Goal: Find specific page/section: Find specific page/section

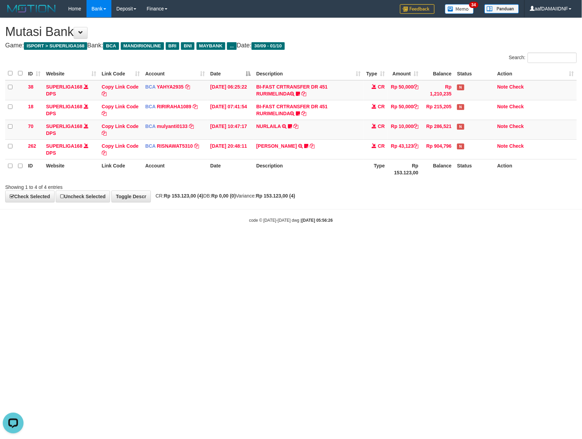
click at [446, 241] on html "Toggle navigation Home Bank Account List Load By Website Group [ISPORT] SUPERLI…" at bounding box center [291, 120] width 582 height 241
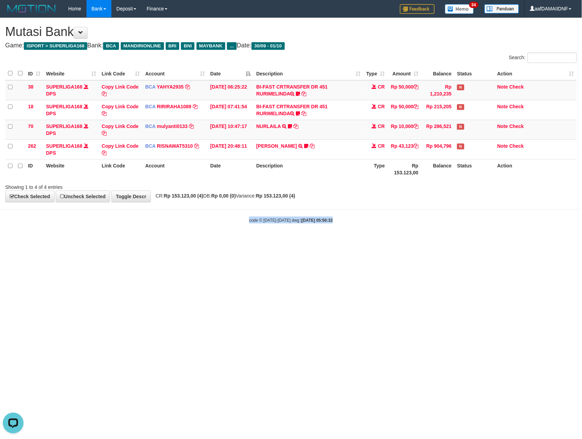
click at [446, 241] on html "Toggle navigation Home Bank Account List Load By Website Group [ISPORT] SUPERLI…" at bounding box center [291, 120] width 582 height 241
click at [482, 241] on html "Toggle navigation Home Bank Account List Load By Website Group [ISPORT] SUPERLI…" at bounding box center [291, 120] width 582 height 241
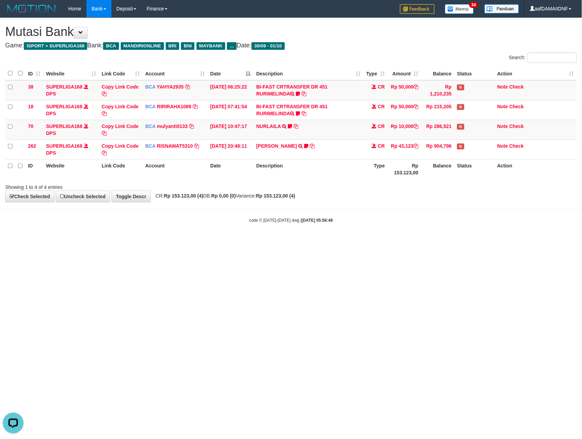
click at [482, 241] on html "Toggle navigation Home Bank Account List Load By Website Group [ISPORT] SUPERLI…" at bounding box center [291, 120] width 582 height 241
click at [434, 241] on html "Toggle navigation Home Bank Account List Load By Website Group [ISPORT] SUPERLI…" at bounding box center [291, 120] width 582 height 241
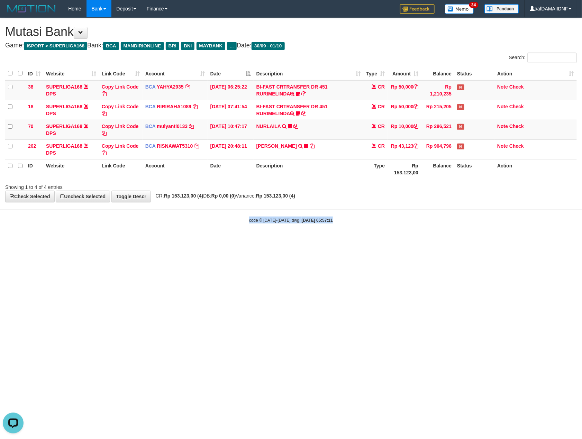
click at [434, 241] on html "Toggle navigation Home Bank Account List Load By Website Group [ISPORT] SUPERLI…" at bounding box center [291, 120] width 582 height 241
click at [435, 241] on html "Toggle navigation Home Bank Account List Load By Website Group [ISPORT] SUPERLI…" at bounding box center [291, 120] width 582 height 241
click at [437, 241] on html "Toggle navigation Home Bank Account List Load By Website Group [ISPORT] SUPERLI…" at bounding box center [291, 120] width 582 height 241
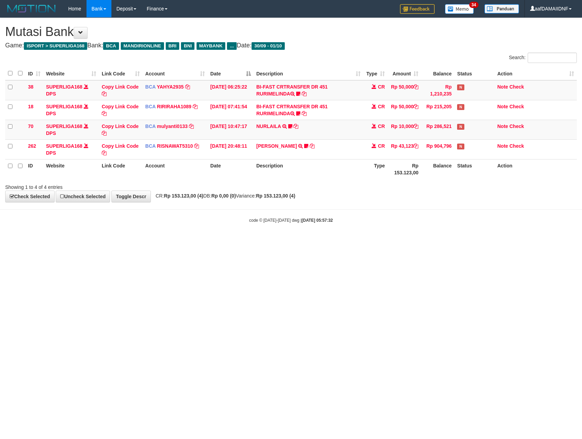
click at [437, 241] on html "Toggle navigation Home Bank Account List Load By Website Group [ISPORT] SUPERLI…" at bounding box center [291, 120] width 582 height 241
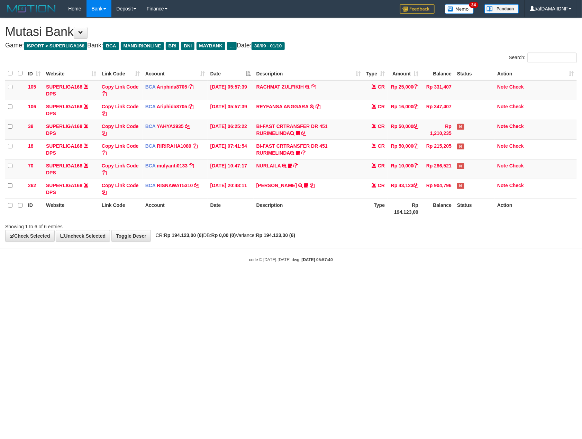
click at [437, 244] on body "Toggle navigation Home Bank Account List Load By Website Group [ISPORT] SUPERLI…" at bounding box center [291, 140] width 582 height 280
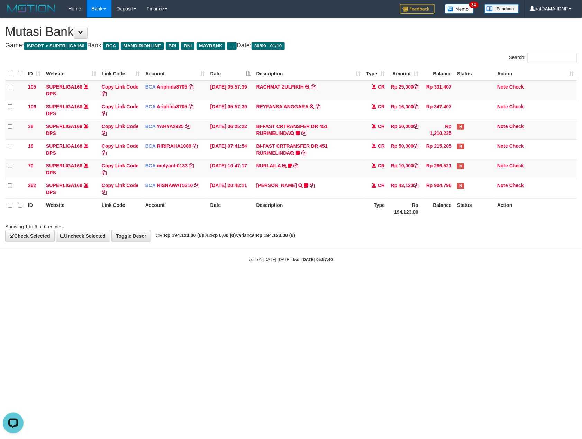
click at [437, 244] on body "Toggle navigation Home Bank Account List Load By Website Group [ISPORT] SUPERLI…" at bounding box center [291, 140] width 582 height 280
click at [463, 236] on div "**********" at bounding box center [291, 130] width 582 height 224
click at [461, 237] on div "**********" at bounding box center [291, 130] width 582 height 224
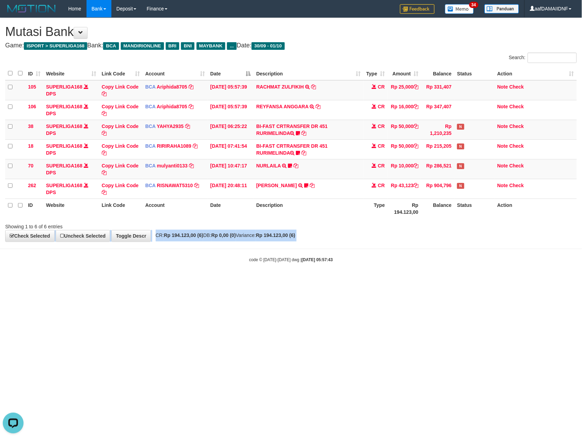
click at [461, 237] on div "**********" at bounding box center [291, 130] width 582 height 224
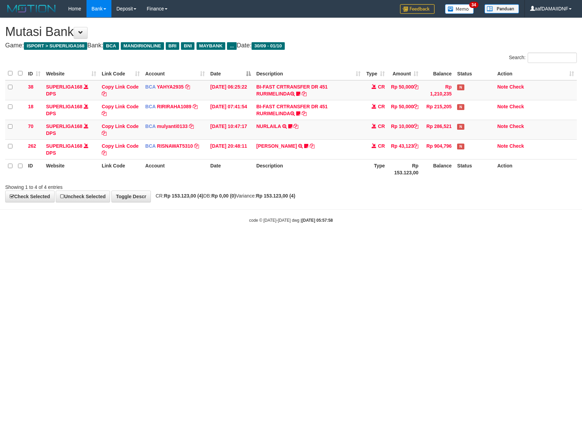
click at [458, 241] on html "Toggle navigation Home Bank Account List Load By Website Group [ISPORT] SUPERLI…" at bounding box center [291, 120] width 582 height 241
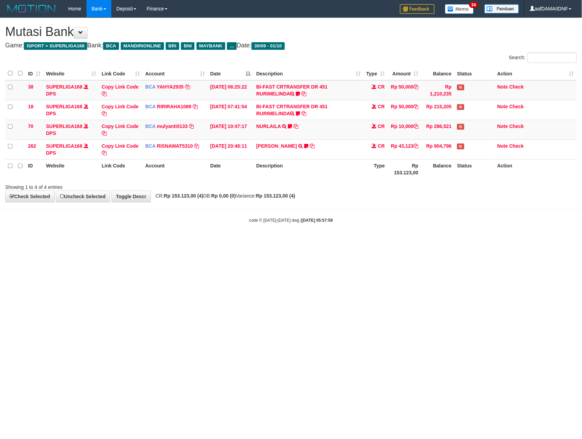
click at [458, 241] on html "Toggle navigation Home Bank Account List Load By Website Group [ISPORT] SUPERLI…" at bounding box center [291, 120] width 582 height 241
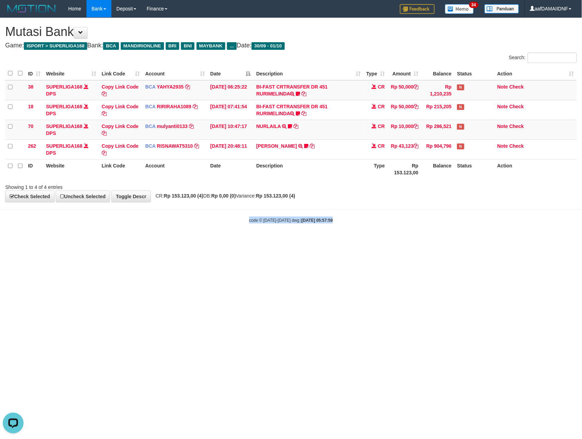
click at [458, 241] on html "Toggle navigation Home Bank Account List Load By Website Group [ISPORT] SUPERLI…" at bounding box center [291, 120] width 582 height 241
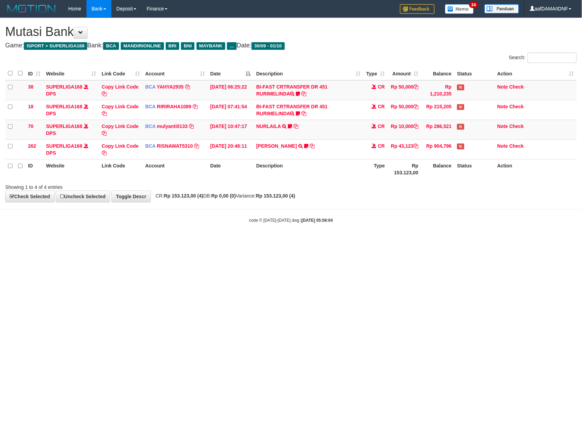
click at [458, 241] on html "Toggle navigation Home Bank Account List Load By Website Group [ISPORT] SUPERLI…" at bounding box center [291, 120] width 582 height 241
click at [459, 241] on html "Toggle navigation Home Bank Account List Load By Website Group [ISPORT] SUPERLI…" at bounding box center [291, 120] width 582 height 241
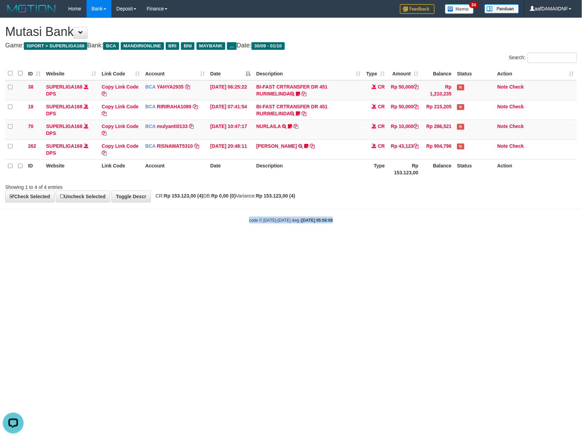
click at [459, 241] on html "Toggle navigation Home Bank Account List Load By Website Group [ISPORT] SUPERLI…" at bounding box center [291, 120] width 582 height 241
click at [485, 241] on html "Toggle navigation Home Bank Account List Load By Website Group [ISPORT] SUPERLI…" at bounding box center [291, 120] width 582 height 241
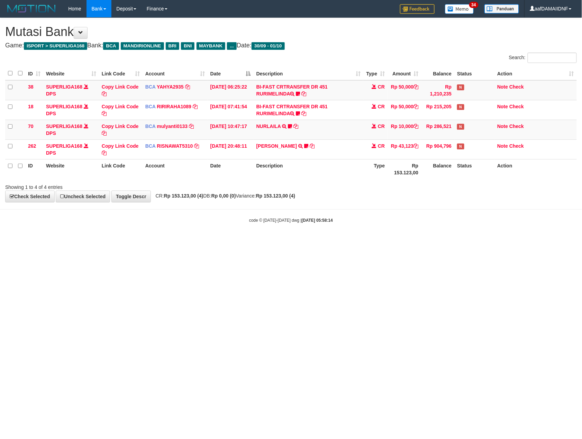
click at [485, 241] on html "Toggle navigation Home Bank Account List Load By Website Group [ISPORT] SUPERLI…" at bounding box center [291, 120] width 582 height 241
click at [478, 241] on html "Toggle navigation Home Bank Account List Load By Website Group [ISPORT] SUPERLI…" at bounding box center [291, 120] width 582 height 241
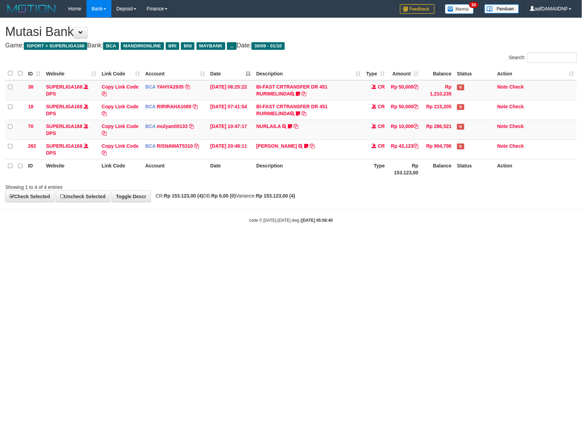
click at [479, 241] on html "Toggle navigation Home Bank Account List Load By Website Group [ISPORT] SUPERLI…" at bounding box center [291, 120] width 582 height 241
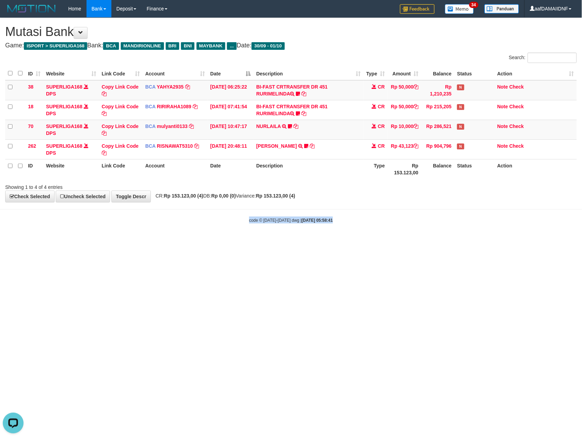
click at [479, 241] on html "Toggle navigation Home Bank Account List Load By Website Group [ISPORT] SUPERLI…" at bounding box center [291, 120] width 582 height 241
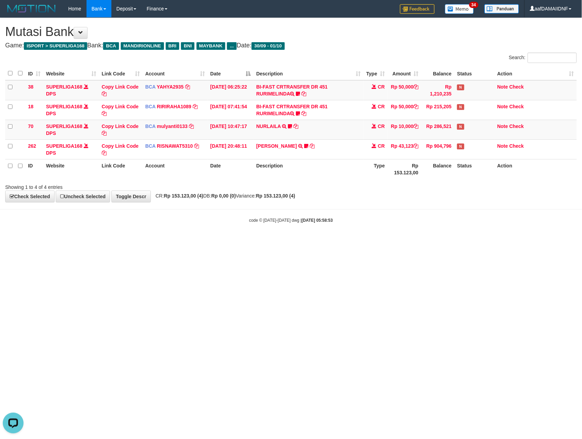
click at [479, 241] on html "Toggle navigation Home Bank Account List Load By Website Group [ISPORT] SUPERLI…" at bounding box center [291, 120] width 582 height 241
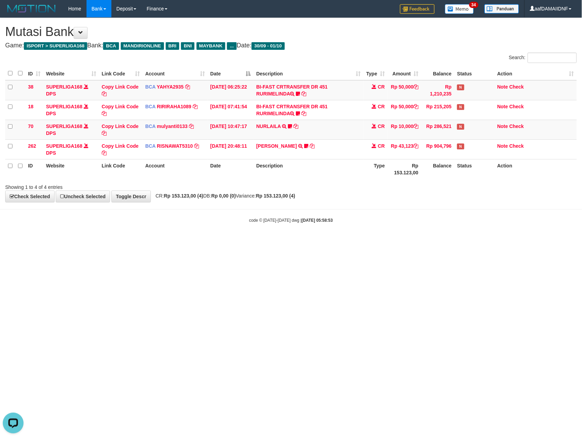
click at [479, 241] on html "Toggle navigation Home Bank Account List Load By Website Group [ISPORT] SUPERLI…" at bounding box center [291, 120] width 582 height 241
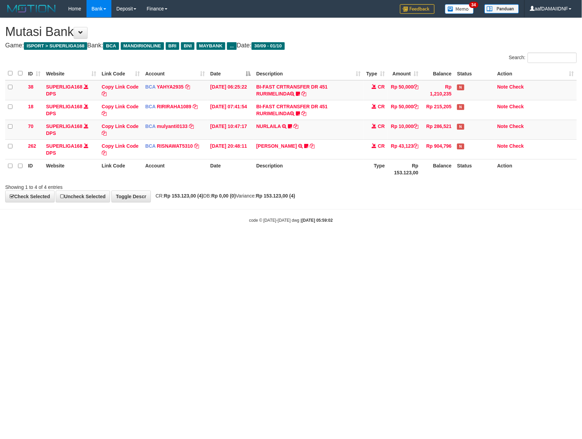
click at [479, 241] on html "Toggle navigation Home Bank Account List Load By Website Group [ISPORT] SUPERLI…" at bounding box center [291, 120] width 582 height 241
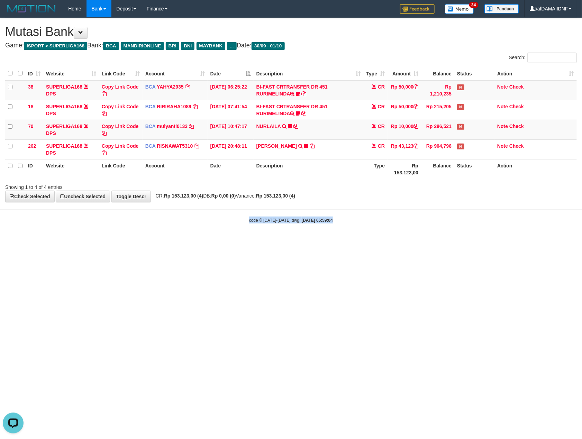
click at [479, 241] on html "Toggle navigation Home Bank Account List Load By Website Group [ISPORT] SUPERLI…" at bounding box center [291, 120] width 582 height 241
click at [477, 241] on html "Toggle navigation Home Bank Account List Load By Website Group [ISPORT] SUPERLI…" at bounding box center [291, 120] width 582 height 241
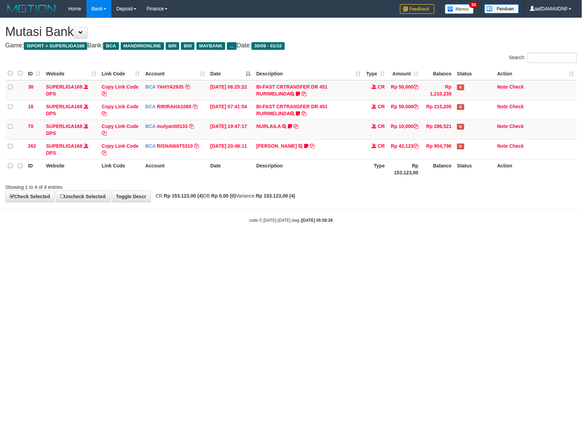
click at [477, 241] on html "Toggle navigation Home Bank Account List Load By Website Group [ISPORT] SUPERLI…" at bounding box center [291, 120] width 582 height 241
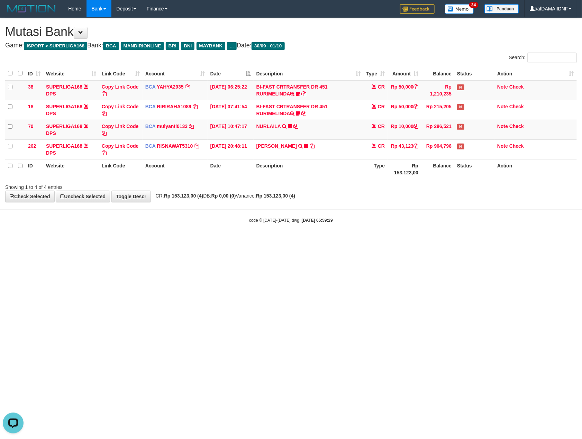
click at [477, 241] on html "Toggle navigation Home Bank Account List Load By Website Group [ISPORT] SUPERLI…" at bounding box center [291, 120] width 582 height 241
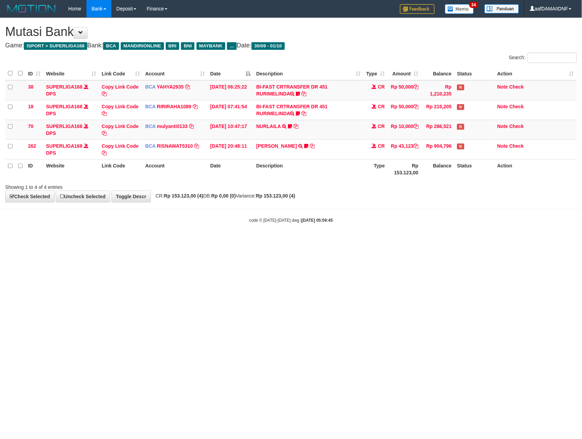
click at [477, 241] on html "Toggle navigation Home Bank Account List Load By Website Group [ISPORT] SUPERLI…" at bounding box center [291, 120] width 582 height 241
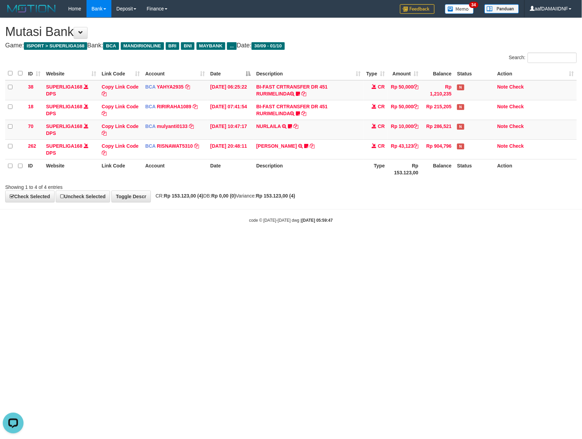
click at [477, 241] on html "Toggle navigation Home Bank Account List Load By Website Group [ISPORT] SUPERLI…" at bounding box center [291, 120] width 582 height 241
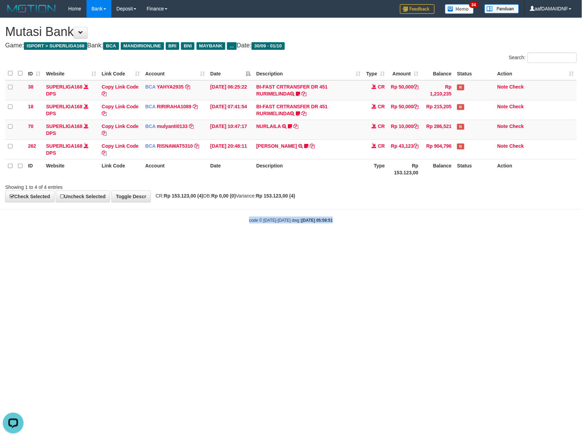
click at [477, 241] on html "Toggle navigation Home Bank Account List Load By Website Group [ISPORT] SUPERLI…" at bounding box center [291, 120] width 582 height 241
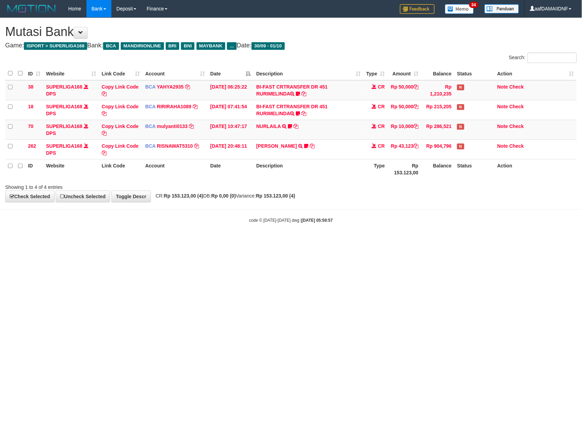
click at [477, 241] on html "Toggle navigation Home Bank Account List Load By Website Group [ISPORT] SUPERLI…" at bounding box center [291, 120] width 582 height 241
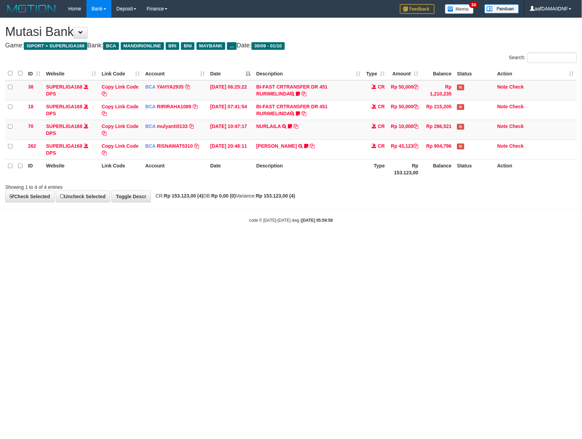
click at [477, 241] on html "Toggle navigation Home Bank Account List Load By Website Group [ISPORT] SUPERLI…" at bounding box center [291, 120] width 582 height 241
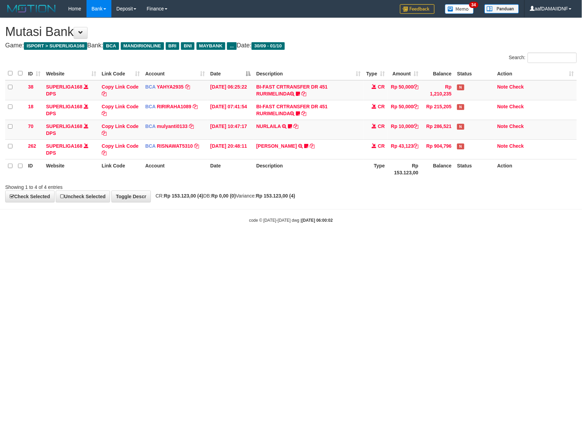
click at [477, 241] on html "Toggle navigation Home Bank Account List Load By Website Group [ISPORT] SUPERLI…" at bounding box center [291, 120] width 582 height 241
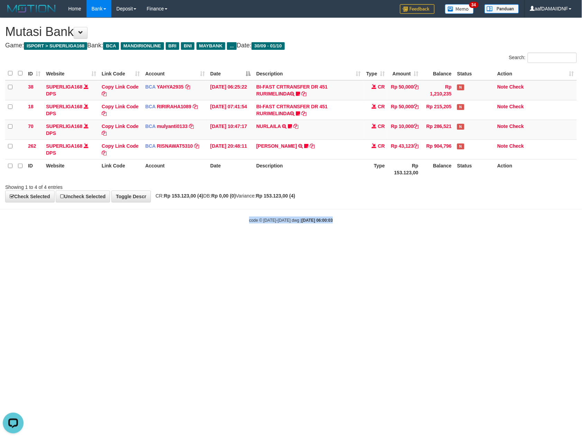
click at [477, 241] on html "Toggle navigation Home Bank Account List Load By Website Group [ISPORT] SUPERLI…" at bounding box center [291, 120] width 582 height 241
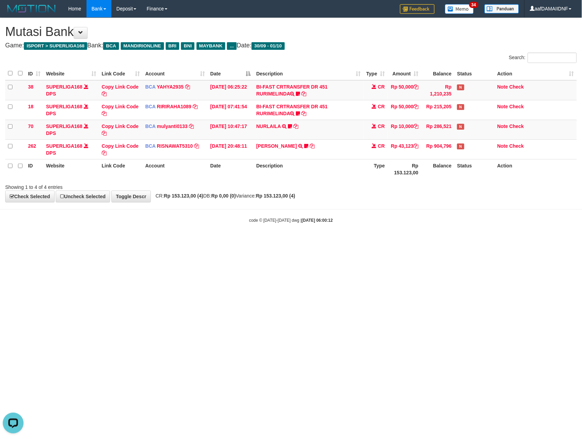
click at [477, 241] on html "Toggle navigation Home Bank Account List Load By Website Group [ISPORT] SUPERLI…" at bounding box center [291, 120] width 582 height 241
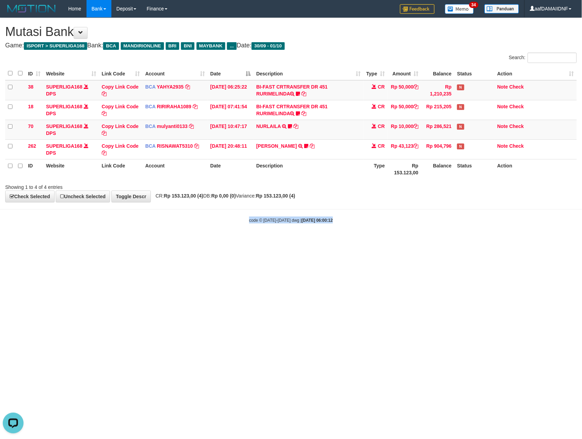
click at [477, 241] on html "Toggle navigation Home Bank Account List Load By Website Group [ISPORT] SUPERLI…" at bounding box center [291, 120] width 582 height 241
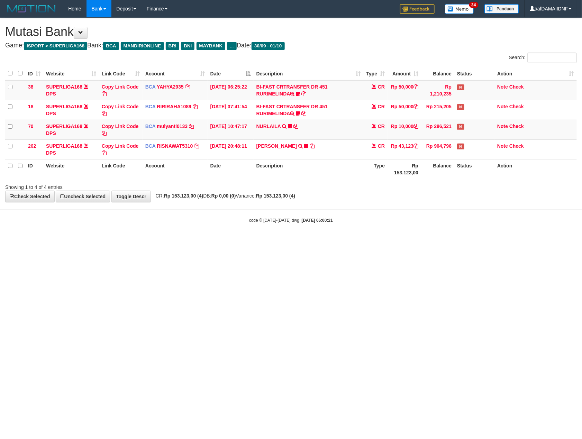
click at [477, 241] on html "Toggle navigation Home Bank Account List Load By Website Group [ISPORT] SUPERLI…" at bounding box center [291, 120] width 582 height 241
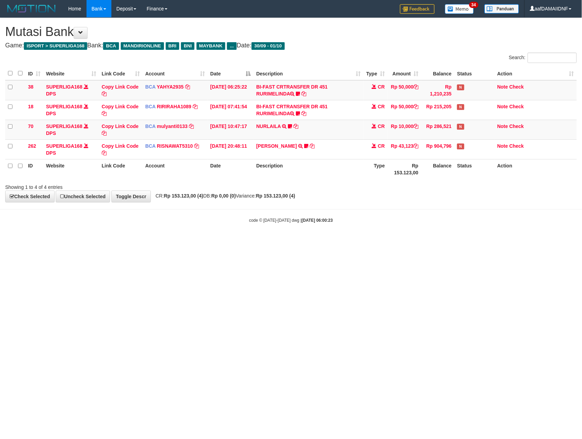
click at [477, 241] on html "Toggle navigation Home Bank Account List Load By Website Group [ISPORT] SUPERLI…" at bounding box center [291, 120] width 582 height 241
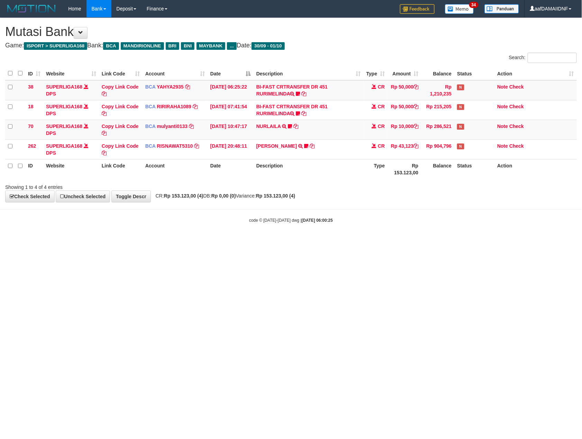
click at [477, 241] on html "Toggle navigation Home Bank Account List Load By Website Group [ISPORT] SUPERLI…" at bounding box center [291, 120] width 582 height 241
